Goal: Information Seeking & Learning: Learn about a topic

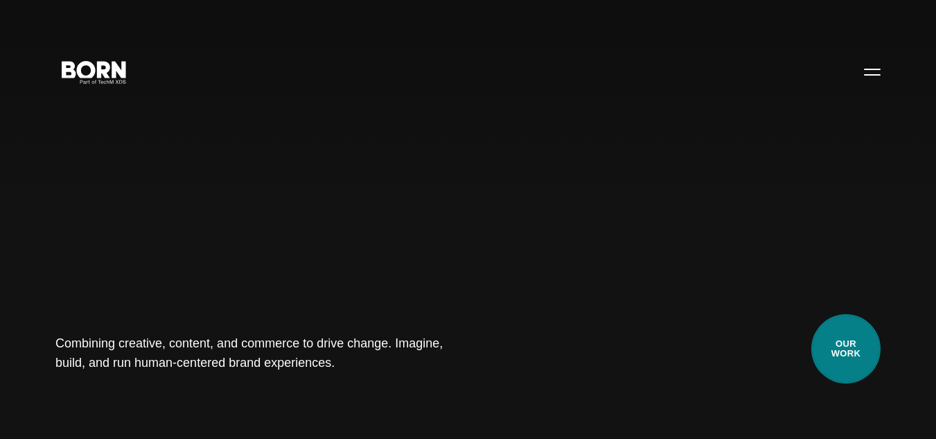
click at [854, 358] on link "Our Work" at bounding box center [846, 348] width 69 height 69
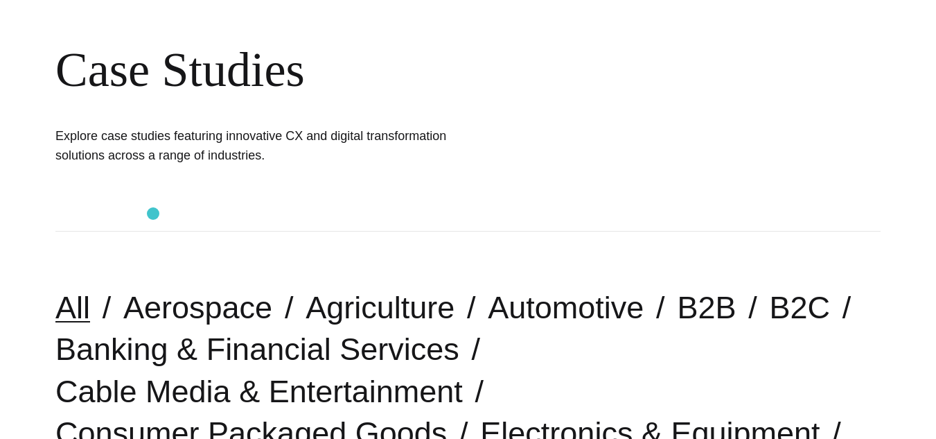
scroll to position [277, 0]
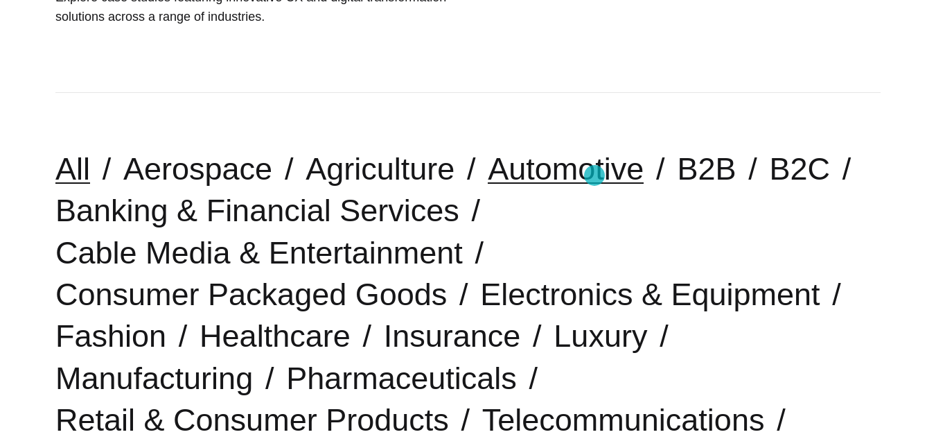
click at [595, 175] on link "Automotive" at bounding box center [566, 168] width 156 height 35
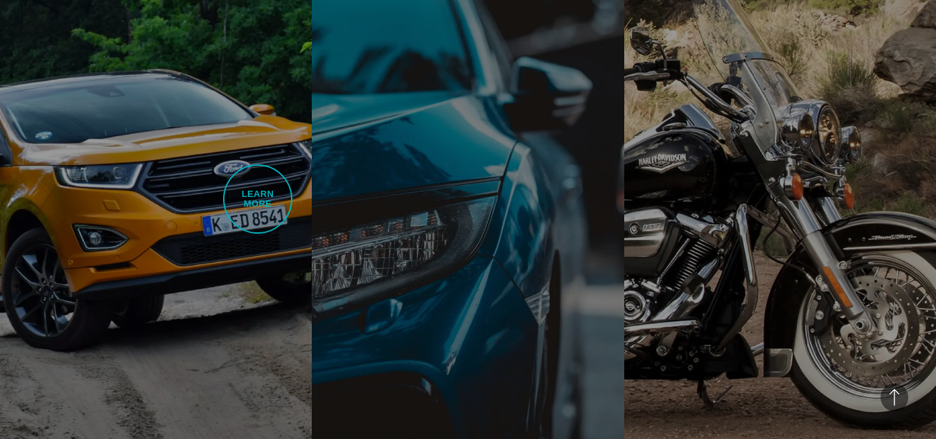
scroll to position [901, 0]
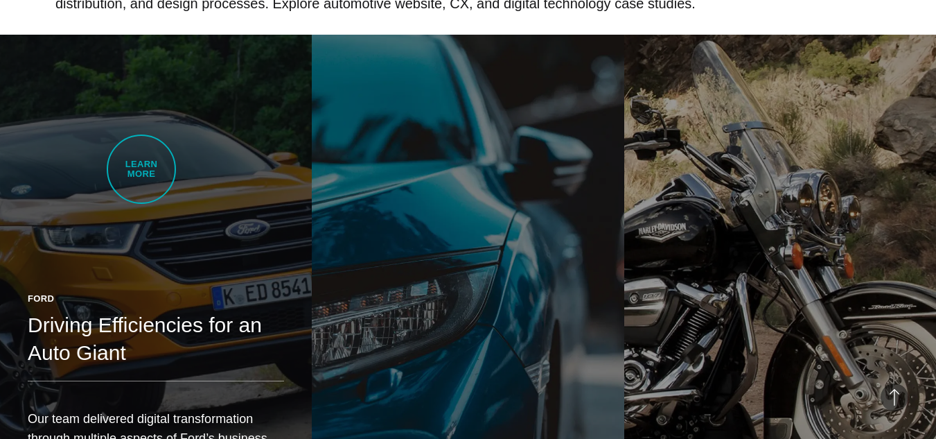
click at [141, 164] on link "Ford Driving Efficiencies for an Auto Giant Our team delivered digital transfor…" at bounding box center [156, 280] width 312 height 491
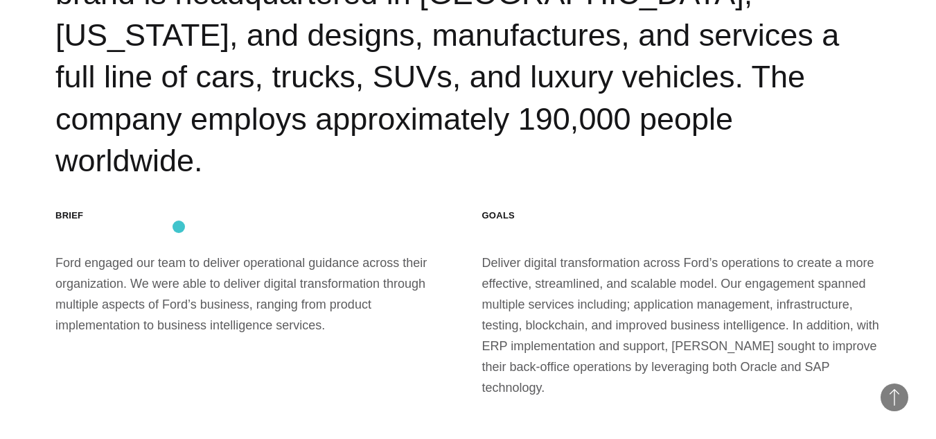
scroll to position [1594, 0]
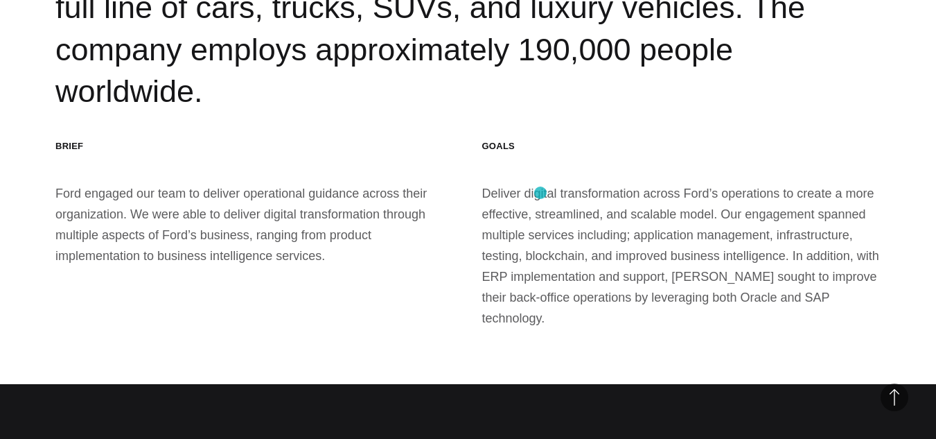
click at [544, 191] on div "Goals Deliver digital transformation across Ford’s operations to create a more …" at bounding box center [681, 234] width 399 height 188
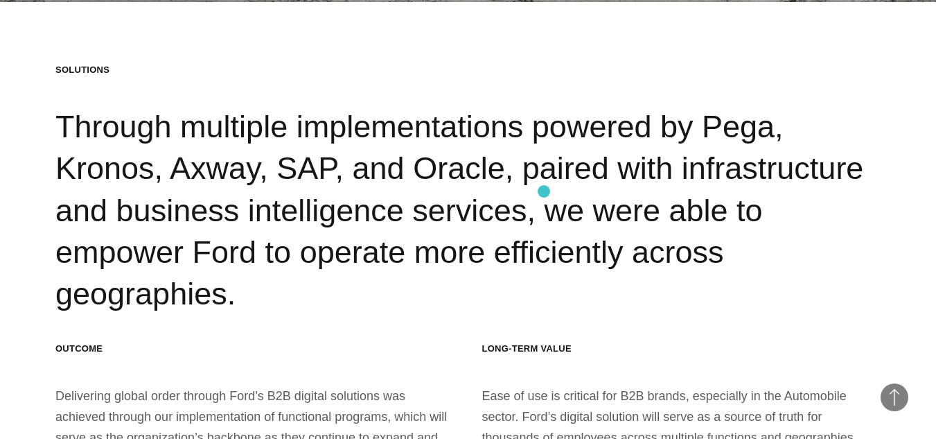
scroll to position [3950, 0]
